Goal: Check status: Check status

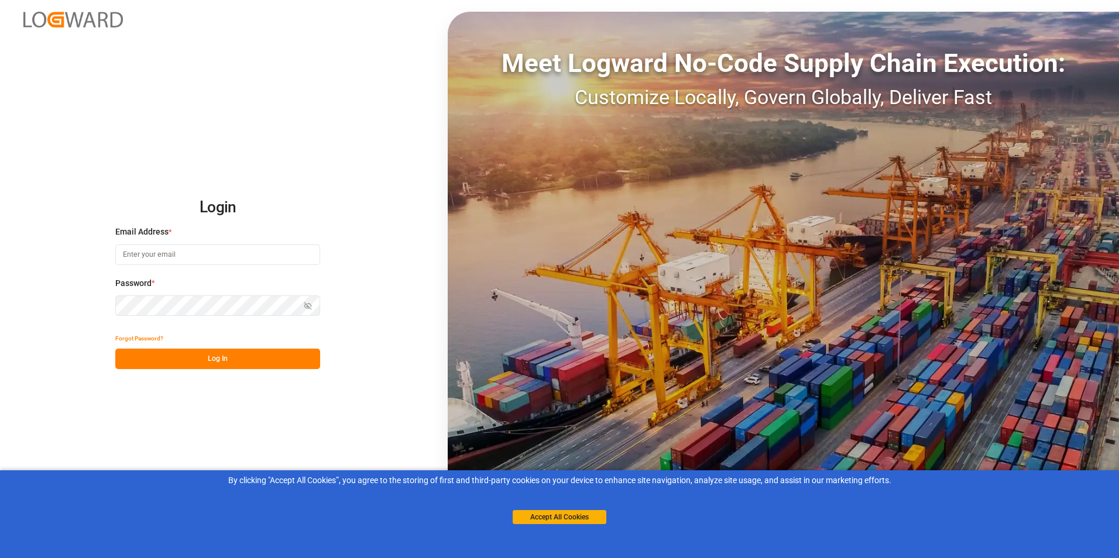
type input "[PERSON_NAME][EMAIL_ADDRESS][DOMAIN_NAME]"
click at [221, 360] on button "Log In" at bounding box center [217, 359] width 205 height 20
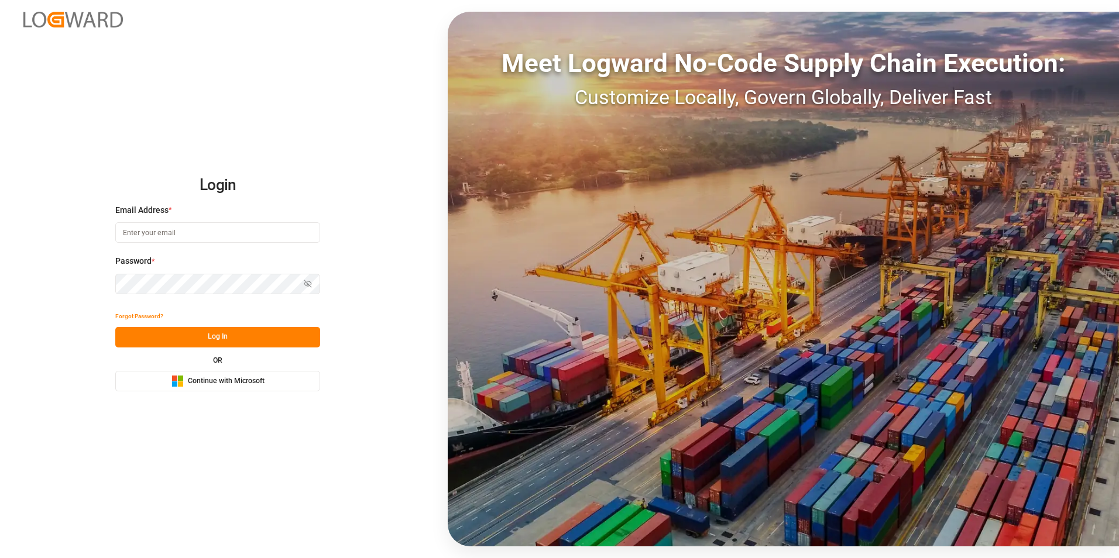
type input "[PERSON_NAME][EMAIL_ADDRESS][DOMAIN_NAME]"
click at [226, 327] on button "Log In" at bounding box center [217, 337] width 205 height 20
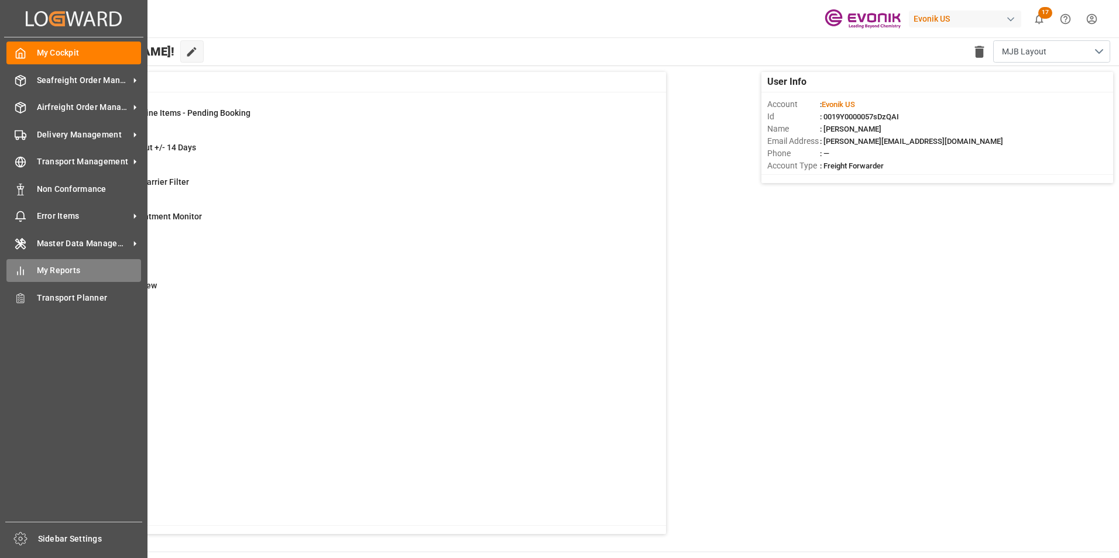
click at [69, 267] on span "My Reports" at bounding box center [89, 270] width 105 height 12
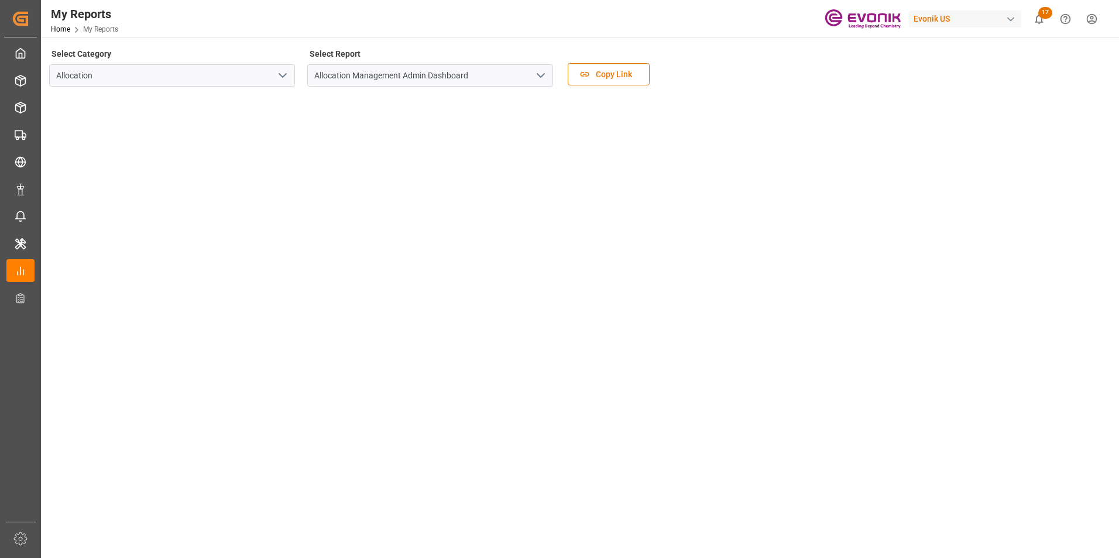
click at [281, 73] on icon "open menu" at bounding box center [283, 75] width 14 height 14
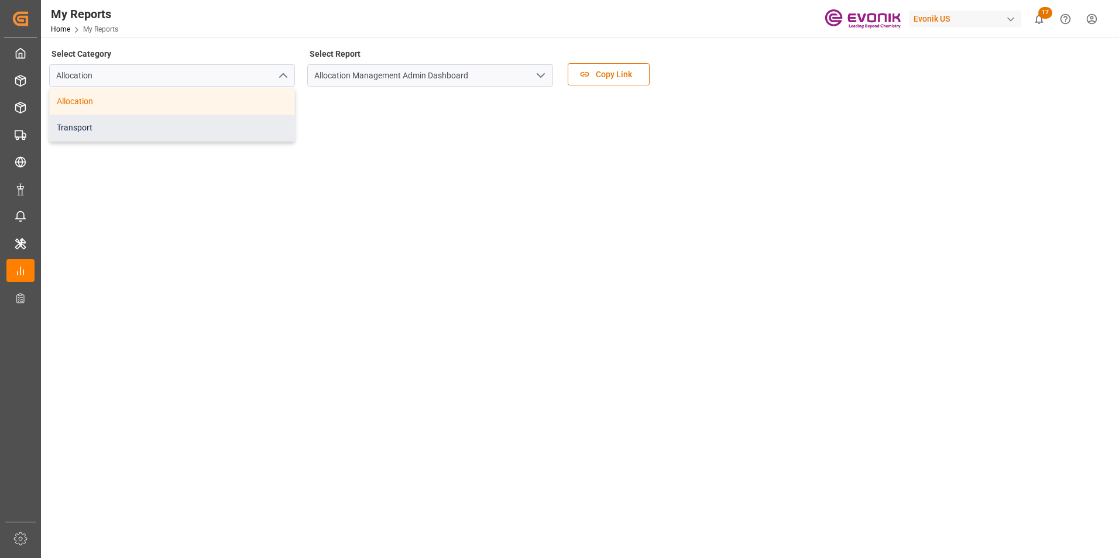
click at [98, 130] on div "Transport" at bounding box center [172, 128] width 245 height 26
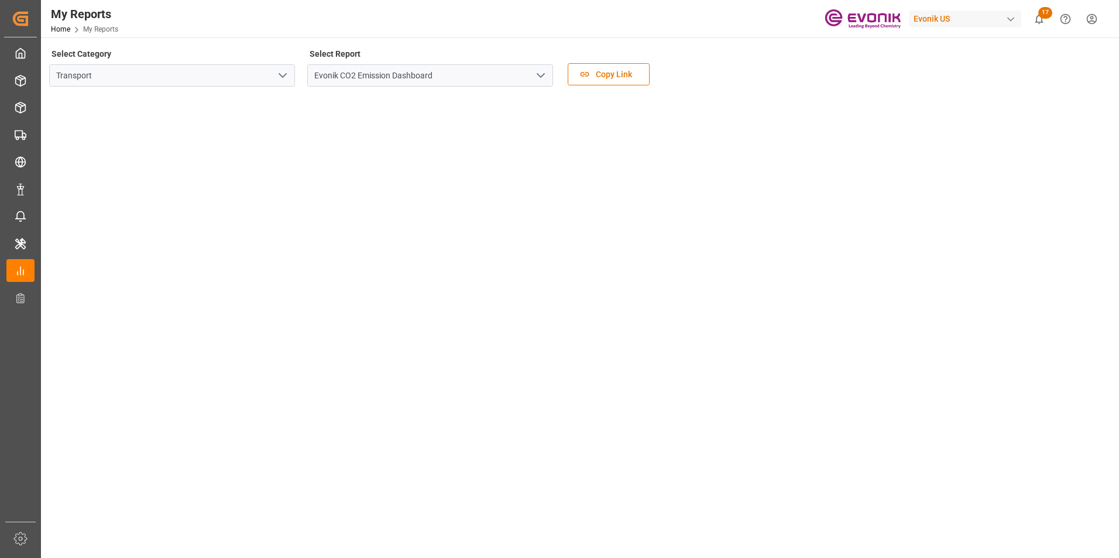
click at [540, 73] on icon "open menu" at bounding box center [541, 75] width 14 height 14
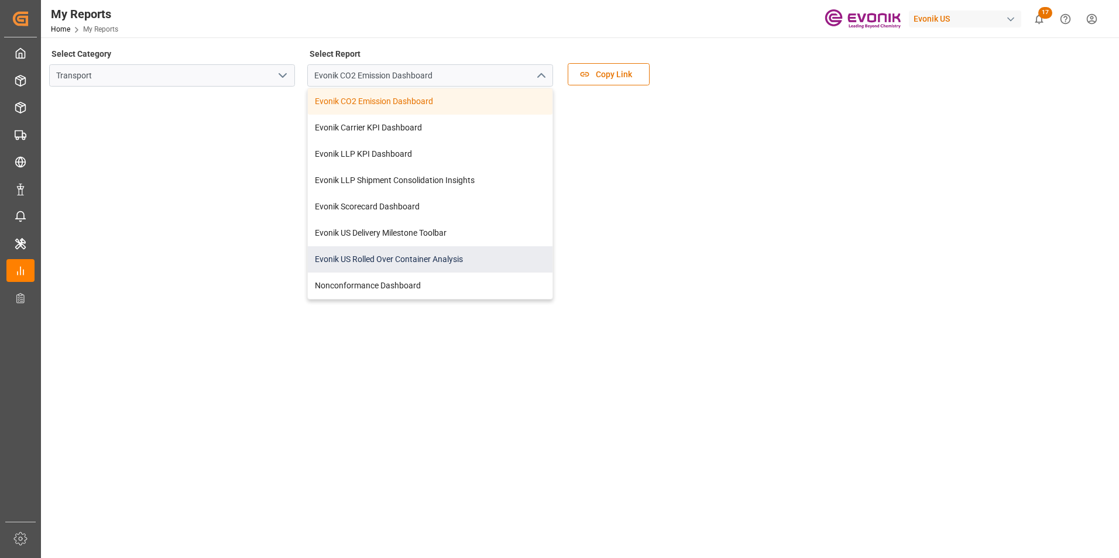
click at [363, 259] on div "Evonik US Rolled Over Container Analysis" at bounding box center [430, 259] width 245 height 26
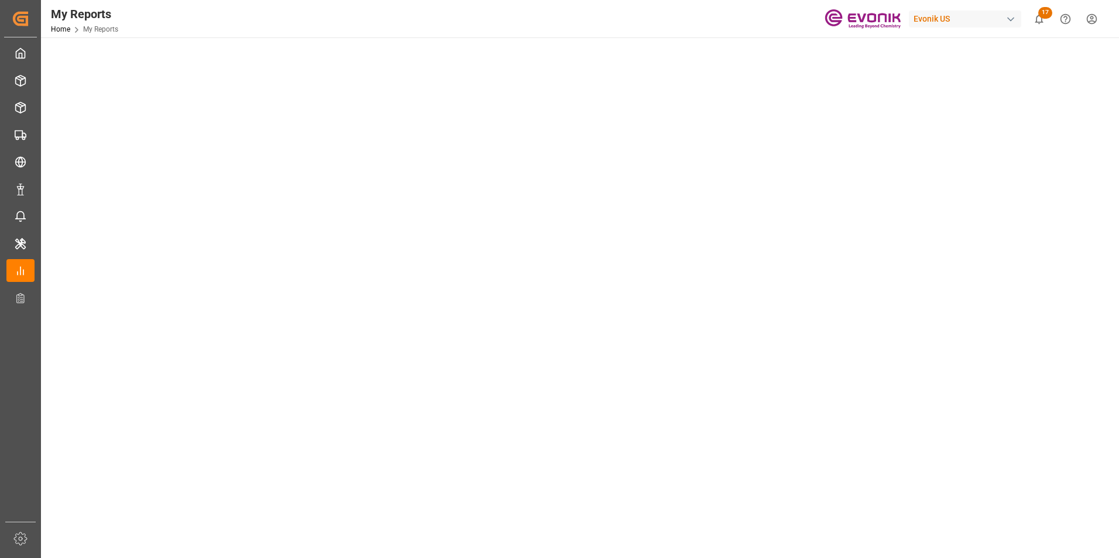
scroll to position [234, 0]
